Goal: Transaction & Acquisition: Book appointment/travel/reservation

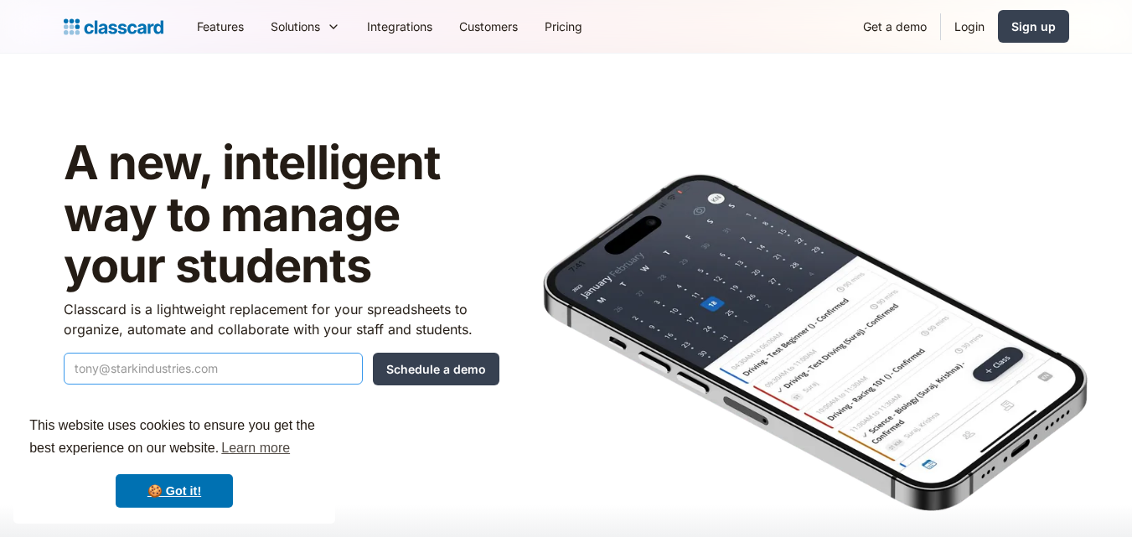
click at [240, 373] on input "Quick Demo Form" at bounding box center [213, 369] width 299 height 32
type input "[EMAIL_ADDRESS][DOMAIN_NAME]"
click at [394, 365] on input "Schedule a demo" at bounding box center [436, 369] width 127 height 33
type input "Hang in there..."
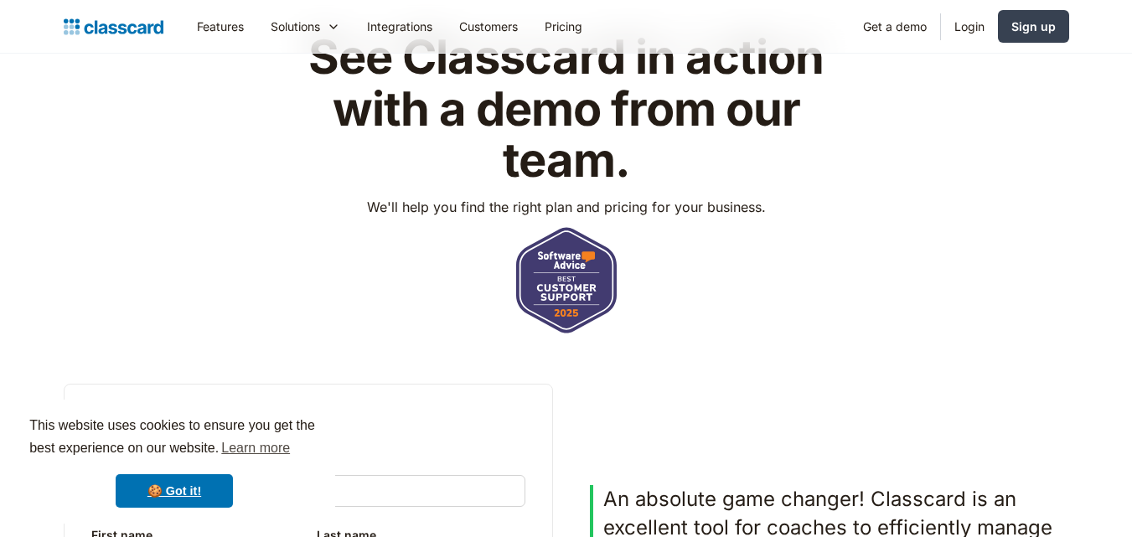
scroll to position [111, 0]
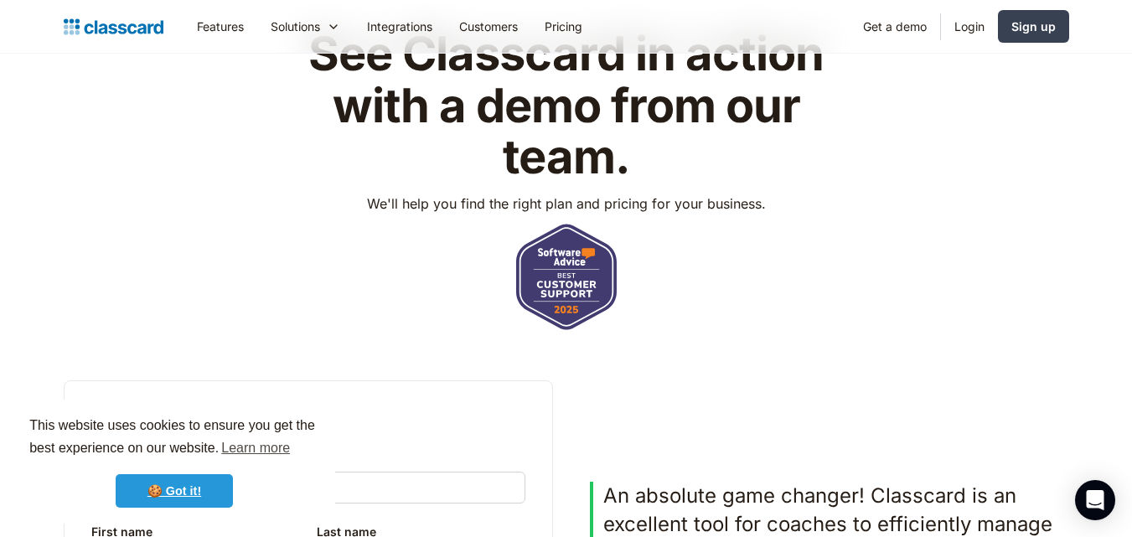
click at [156, 500] on link "🍪 Got it!" at bounding box center [174, 491] width 117 height 34
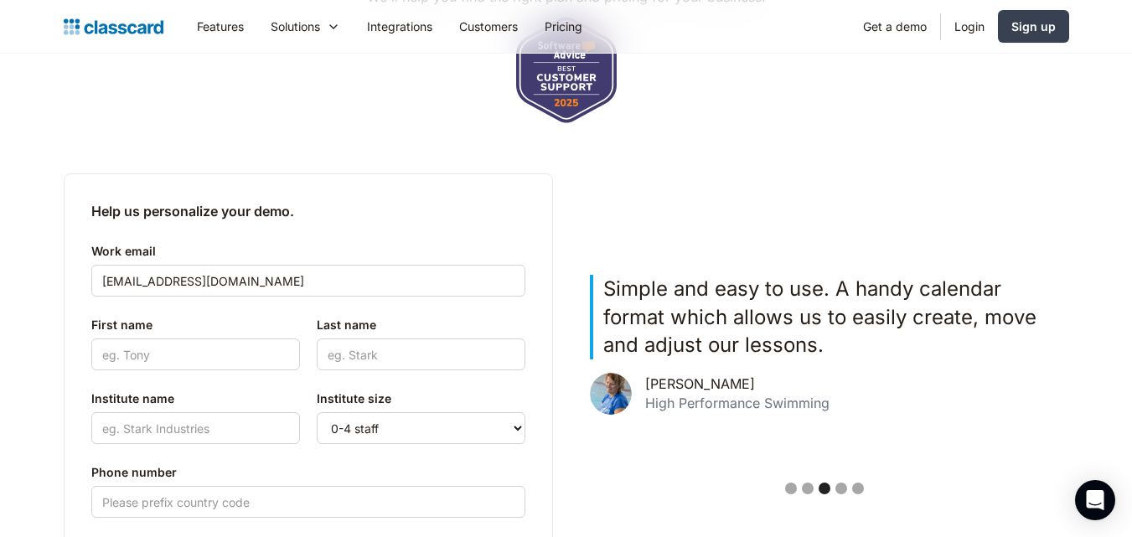
scroll to position [326, 0]
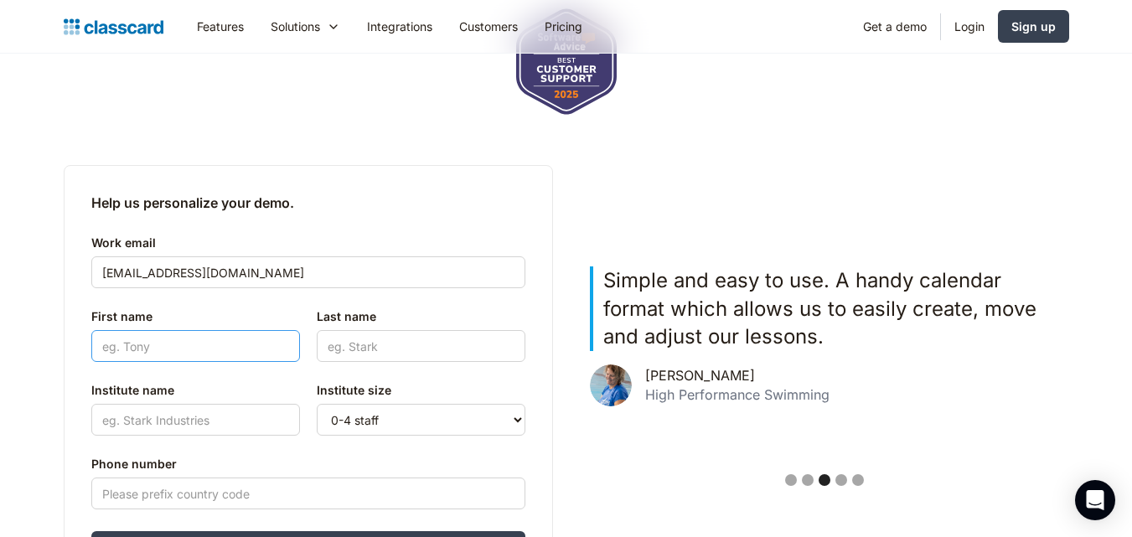
drag, startPoint x: 218, startPoint y: 339, endPoint x: 705, endPoint y: 225, distance: 500.2
click at [705, 225] on div "Help us personalize your demo. Work email shayanazeem911@gmail.com First name L…" at bounding box center [567, 378] width 1006 height 426
type input "Shayan"
type input "Azeem"
type input "+971552730212"
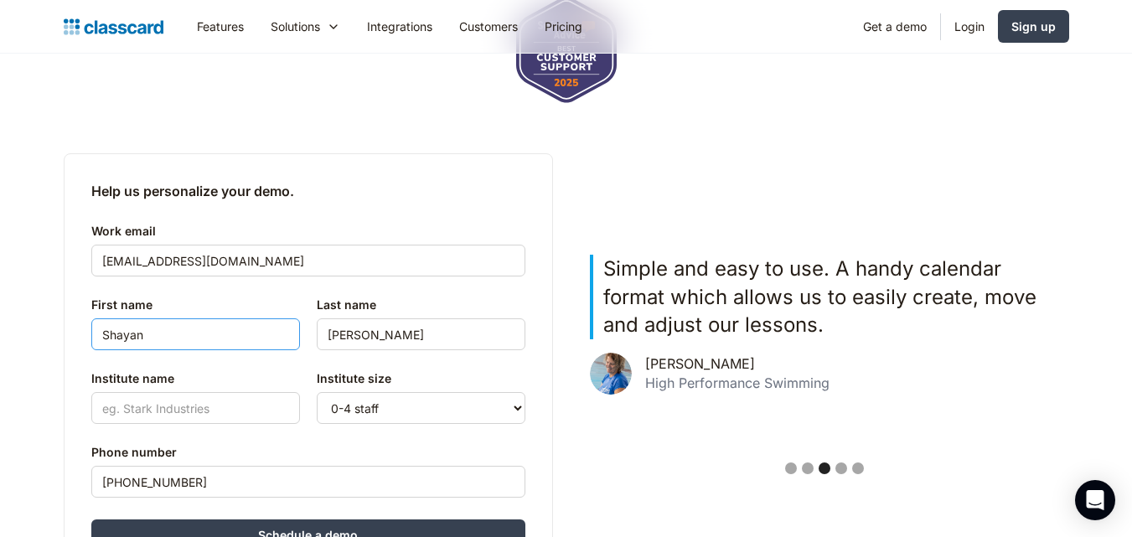
scroll to position [359, 0]
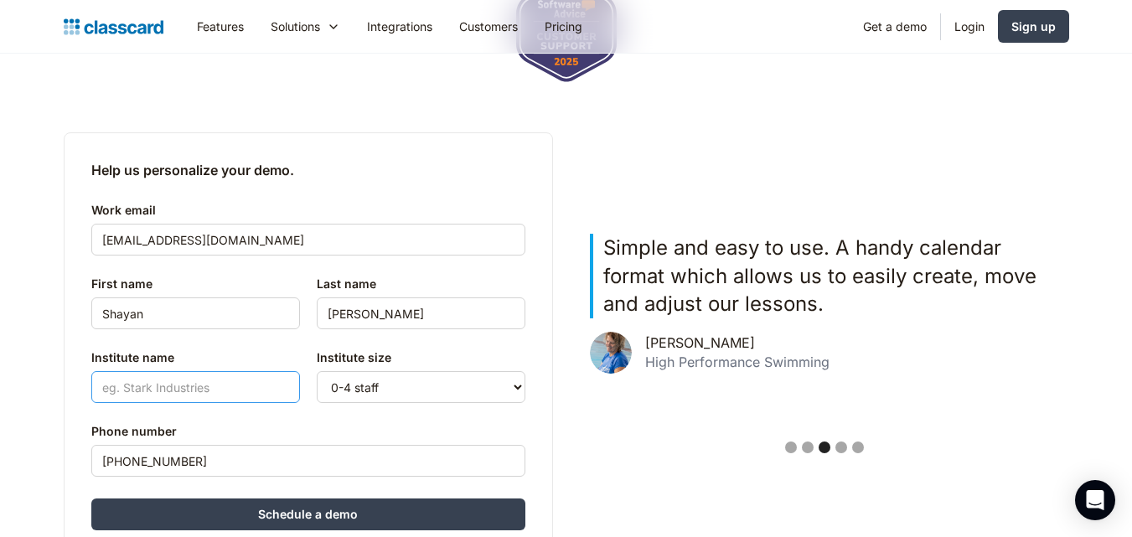
click at [244, 387] on input "Institute name" at bounding box center [195, 387] width 209 height 32
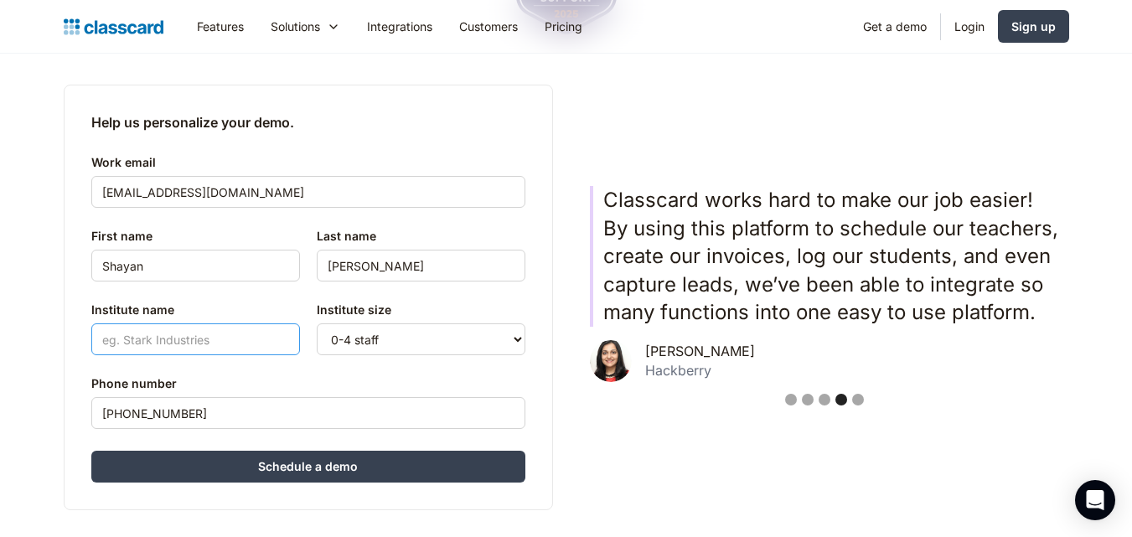
scroll to position [430, 0]
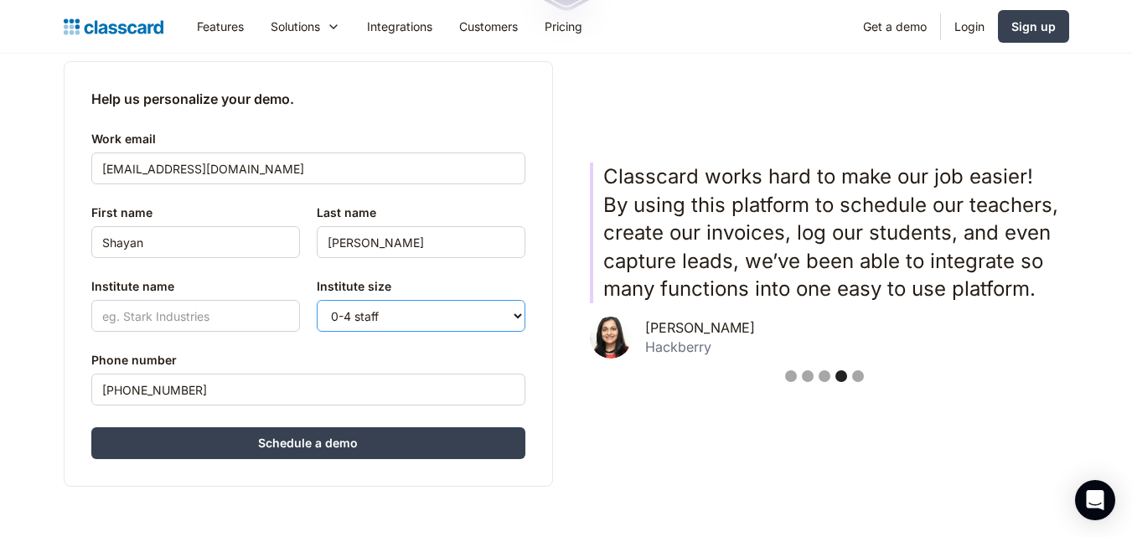
click at [351, 308] on select "0-4 staff 5-10 staff 11-25 staff 26-50 staff 51-100 staff 101+ staff" at bounding box center [421, 316] width 209 height 32
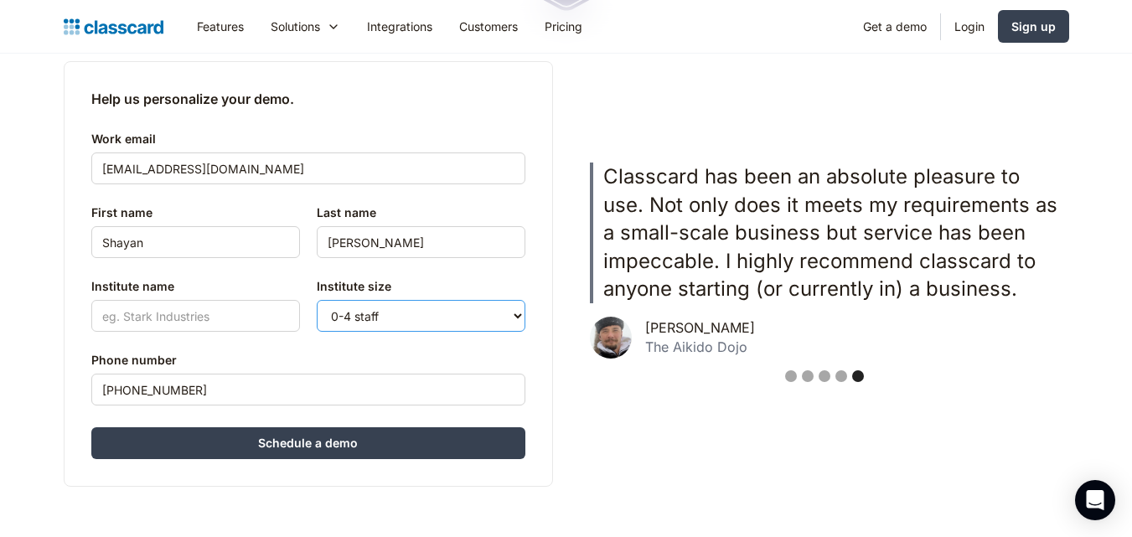
click at [351, 308] on select "0-4 staff 5-10 staff 11-25 staff 26-50 staff 51-100 staff 101+ staff" at bounding box center [421, 316] width 209 height 32
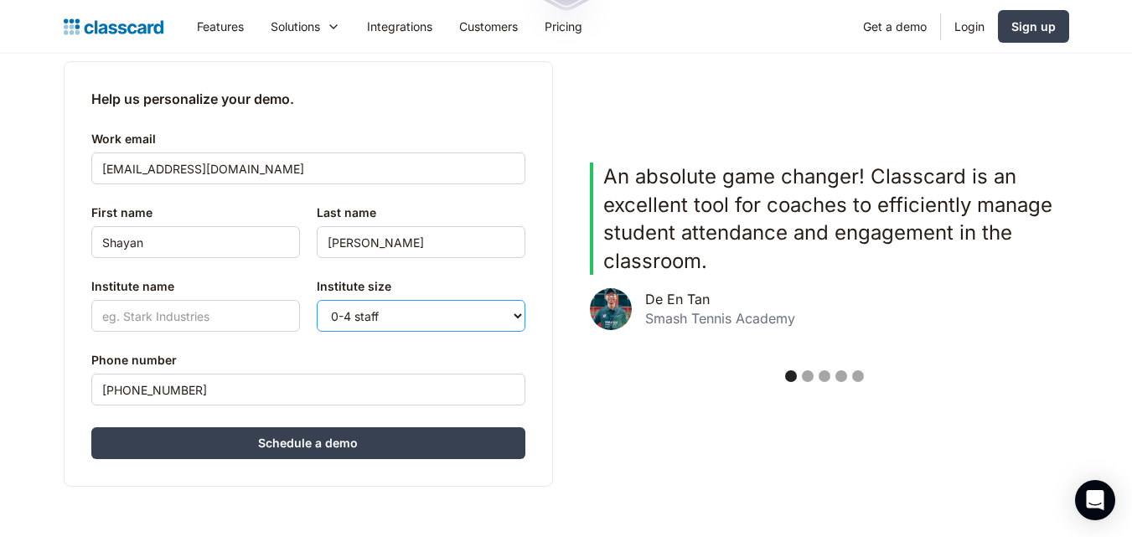
click at [360, 313] on select "0-4 staff 5-10 staff 11-25 staff 26-50 staff 51-100 staff 101+ staff" at bounding box center [421, 316] width 209 height 32
click at [355, 314] on select "0-4 staff 5-10 staff 11-25 staff 26-50 staff 51-100 staff 101+ staff" at bounding box center [421, 316] width 209 height 32
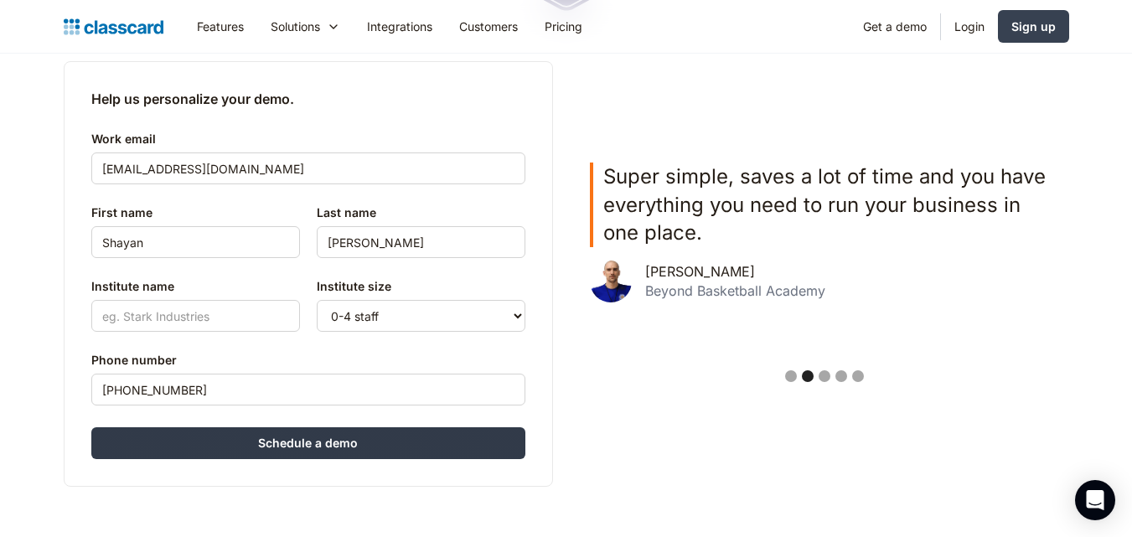
click at [319, 455] on input "Schedule a demo" at bounding box center [308, 443] width 434 height 32
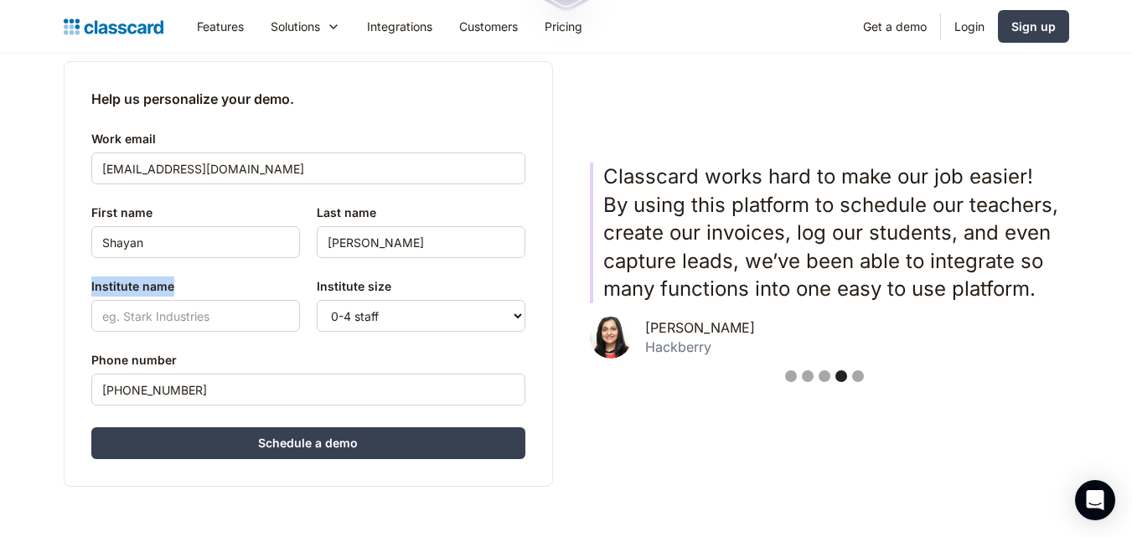
drag, startPoint x: 77, startPoint y: 272, endPoint x: 210, endPoint y: 281, distance: 132.7
click at [210, 281] on div "Help us personalize your demo. Work email shayanazeem911@gmail.com First name S…" at bounding box center [309, 274] width 490 height 426
copy label "Institute name"
click at [231, 322] on input "Institute name" at bounding box center [195, 316] width 209 height 32
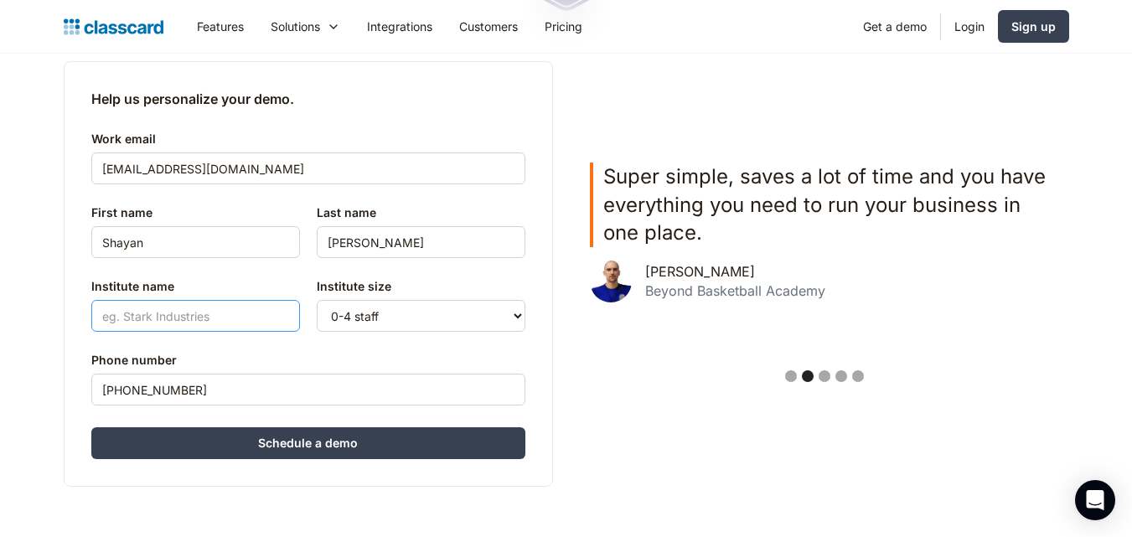
paste input "Sheikh Khalifa Bin Zayed Arab Pakistani School"
type input "Sheikh Khalifa Bin Zayed Arab Pakistani School"
click at [309, 454] on input "Schedule a demo" at bounding box center [308, 443] width 434 height 32
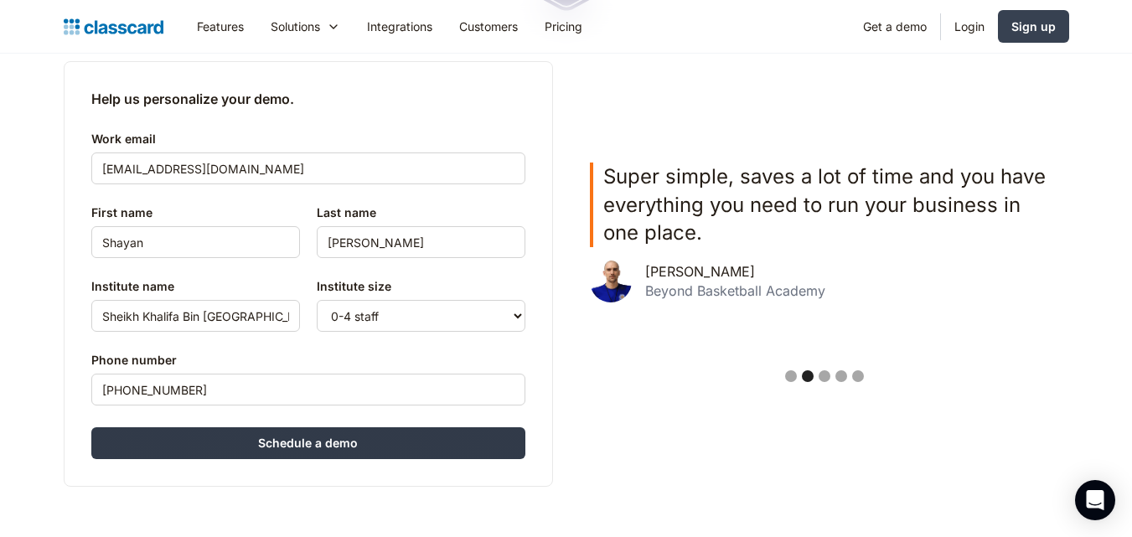
type input "Hang in there..."
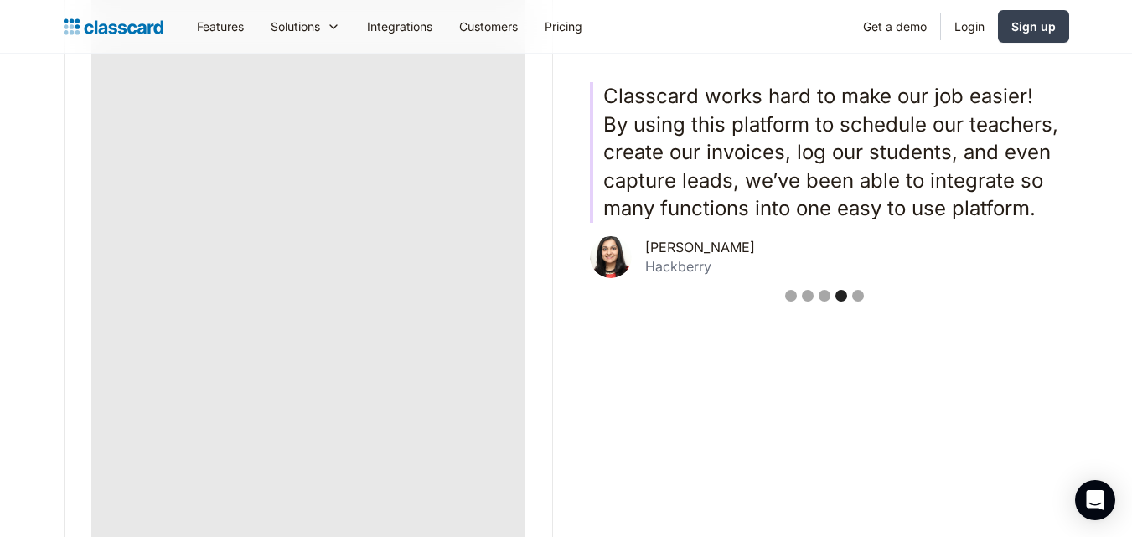
scroll to position [656, 0]
